Goal: Information Seeking & Learning: Learn about a topic

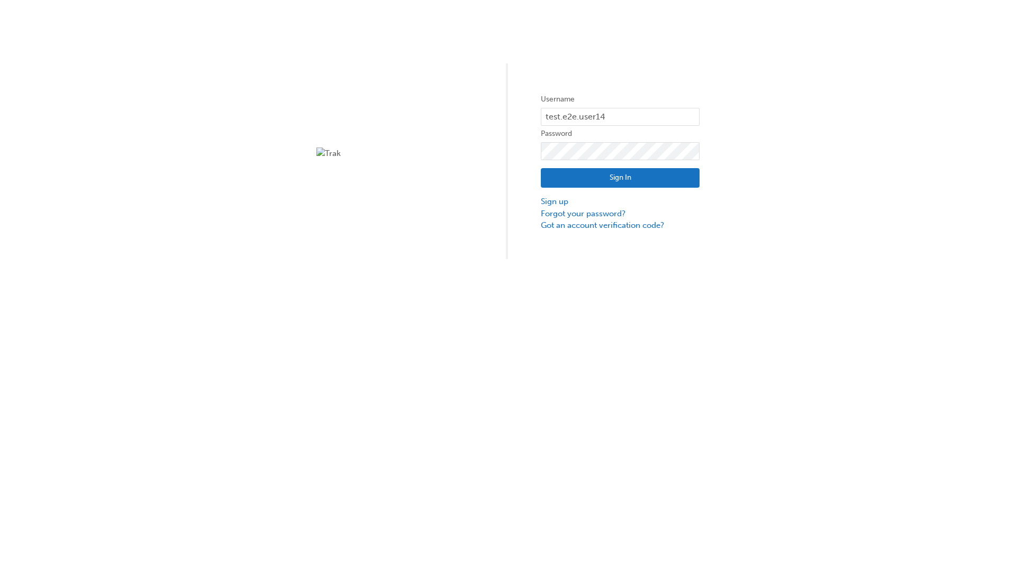
type input "test.e2e.user14"
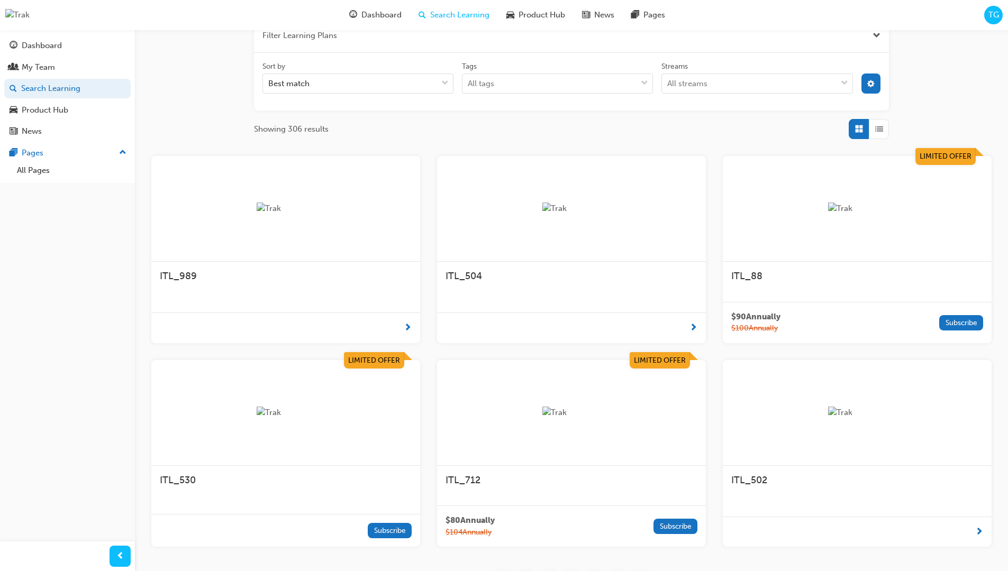
scroll to position [190, 0]
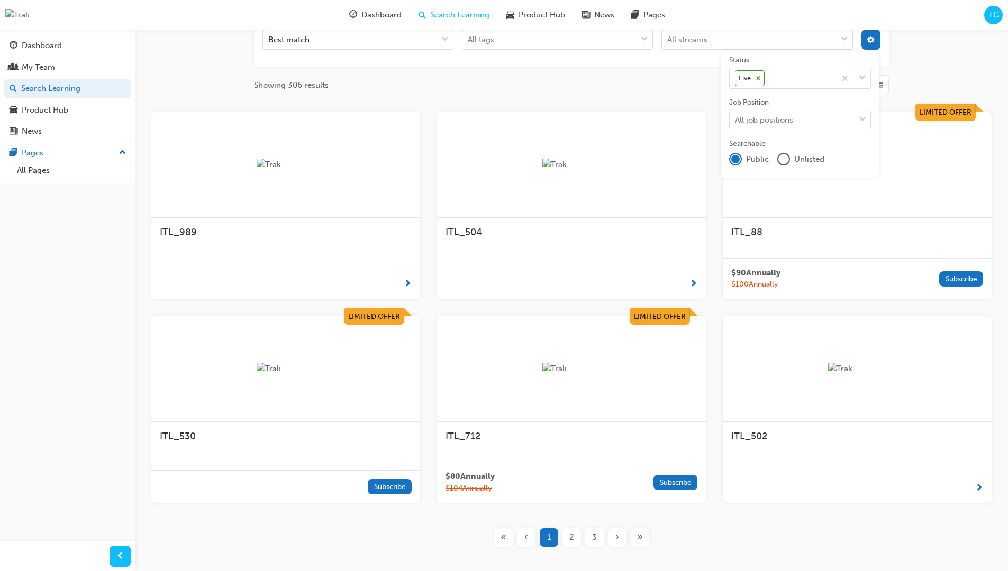
click at [668, 44] on input "Streams All streams" at bounding box center [667, 39] width 1 height 9
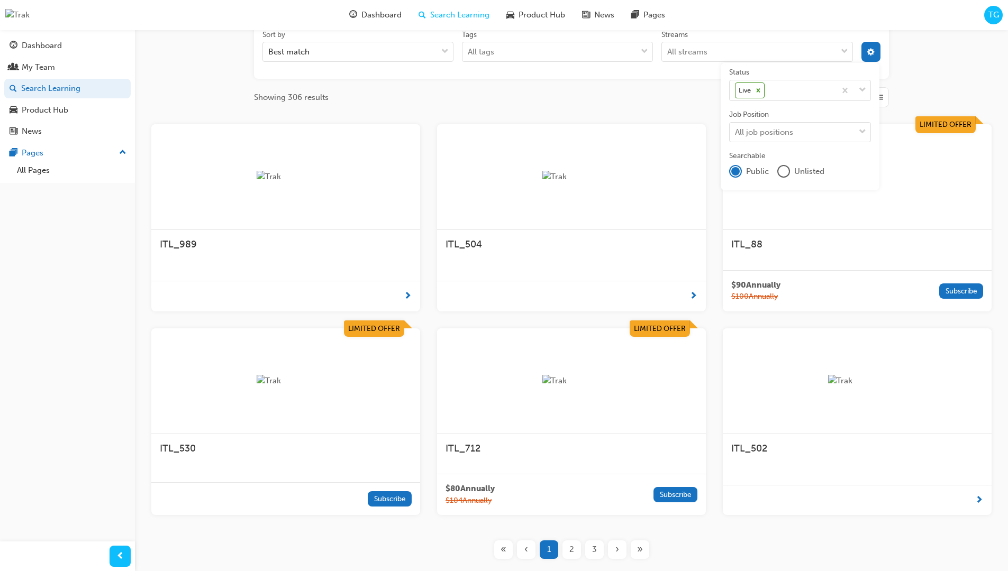
click at [668, 52] on input "Streams All streams" at bounding box center [667, 51] width 1 height 9
click at [668, 52] on input "Streams 0 results available. Select is focused ,type to refine list, press Down…" at bounding box center [667, 51] width 1 height 9
